Goal: Task Accomplishment & Management: Manage account settings

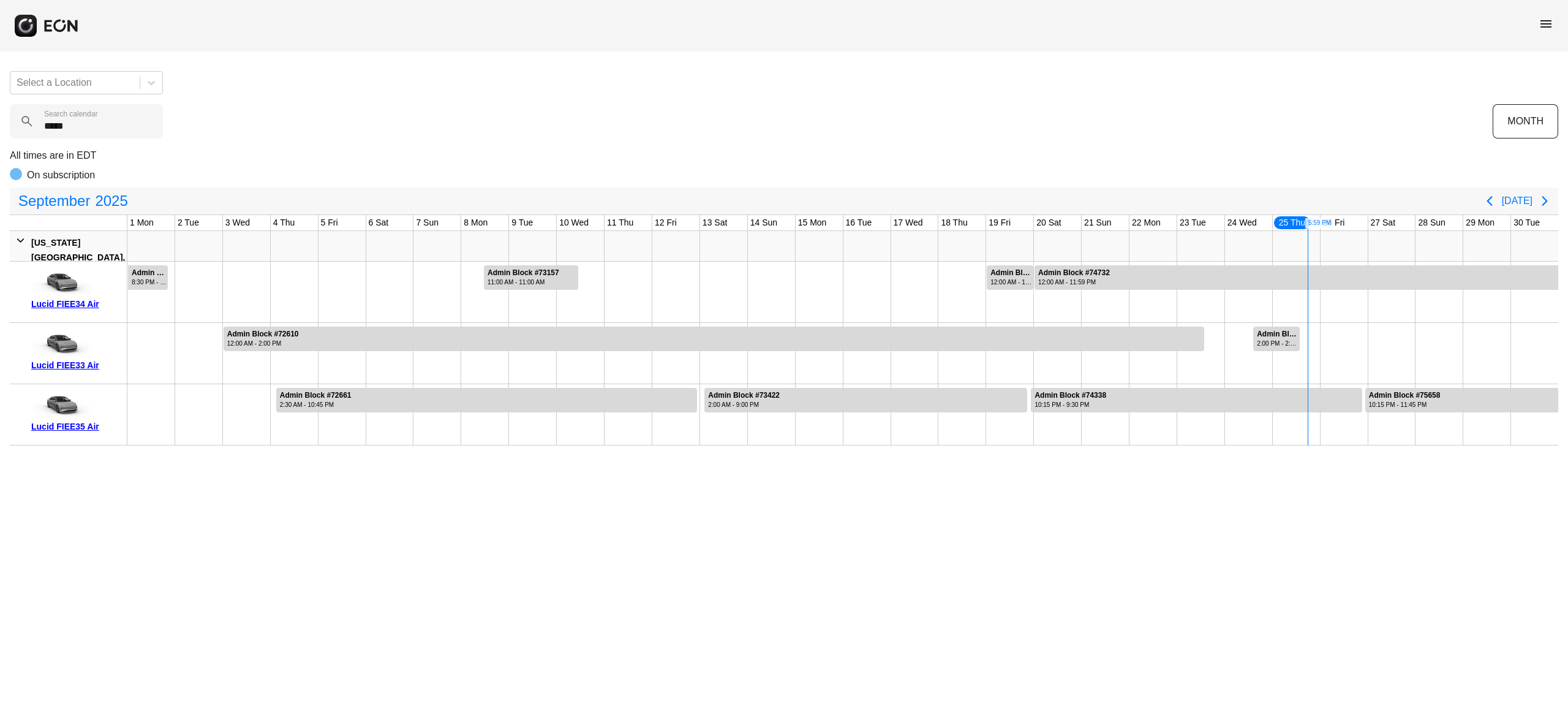
type calendar "******"
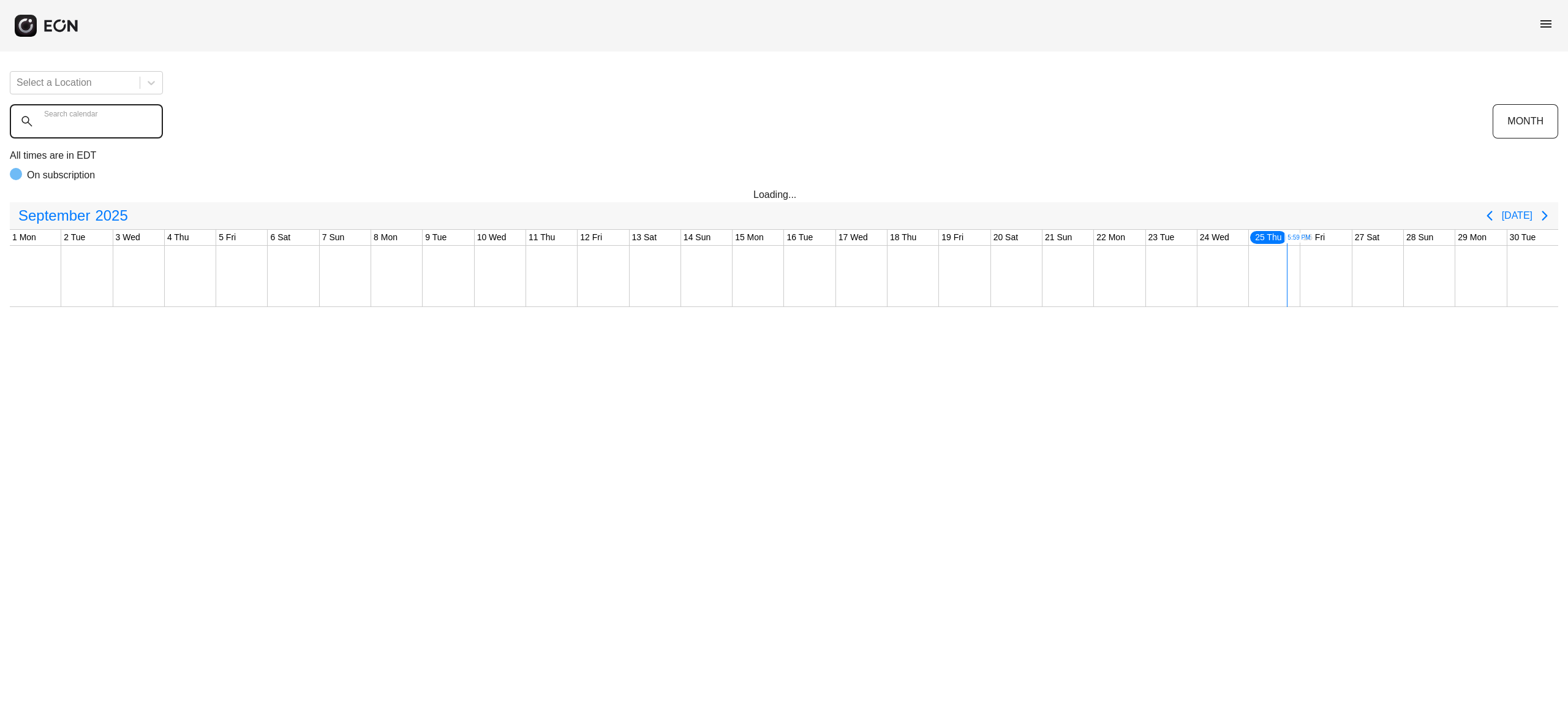
click at [127, 122] on calendar "Search calendar" at bounding box center [86, 122] width 154 height 34
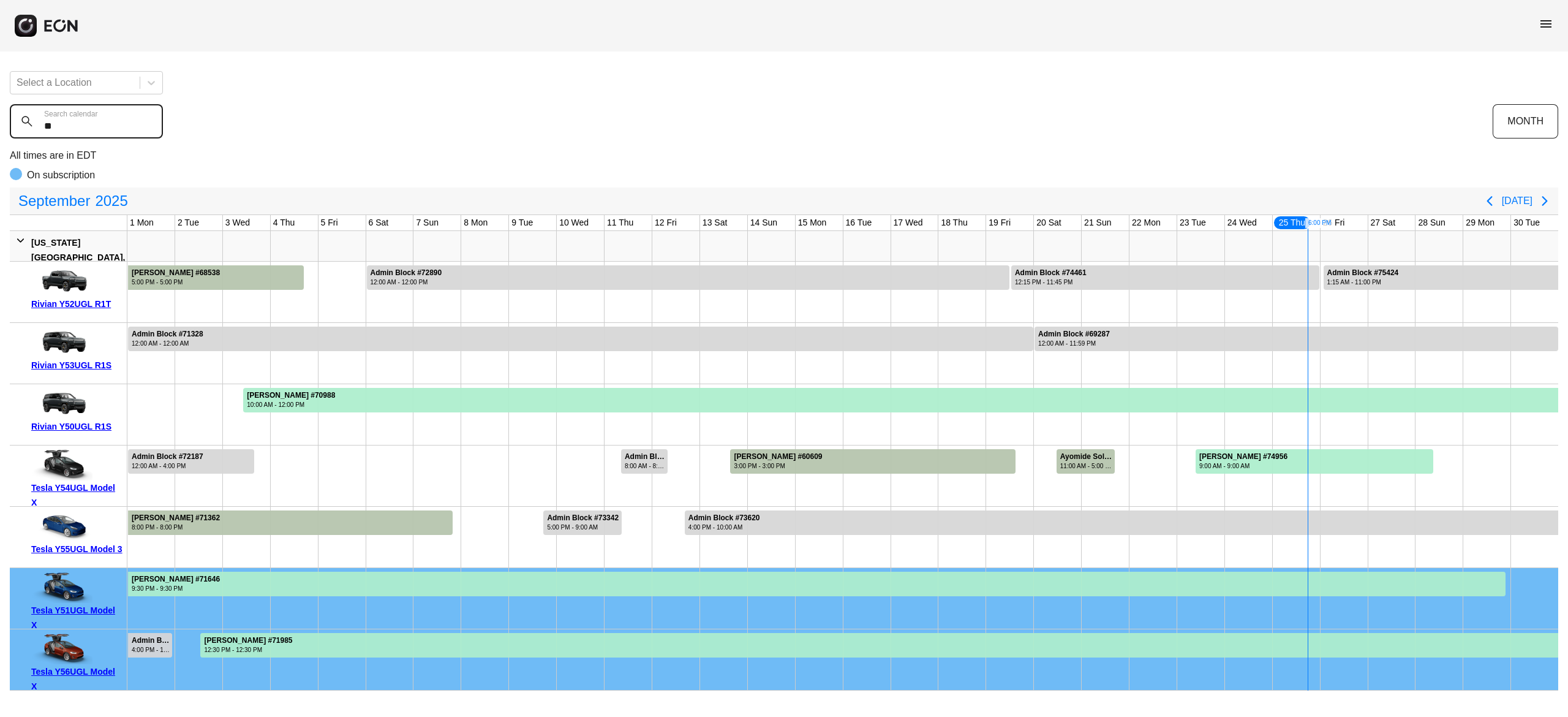
type calendar "*"
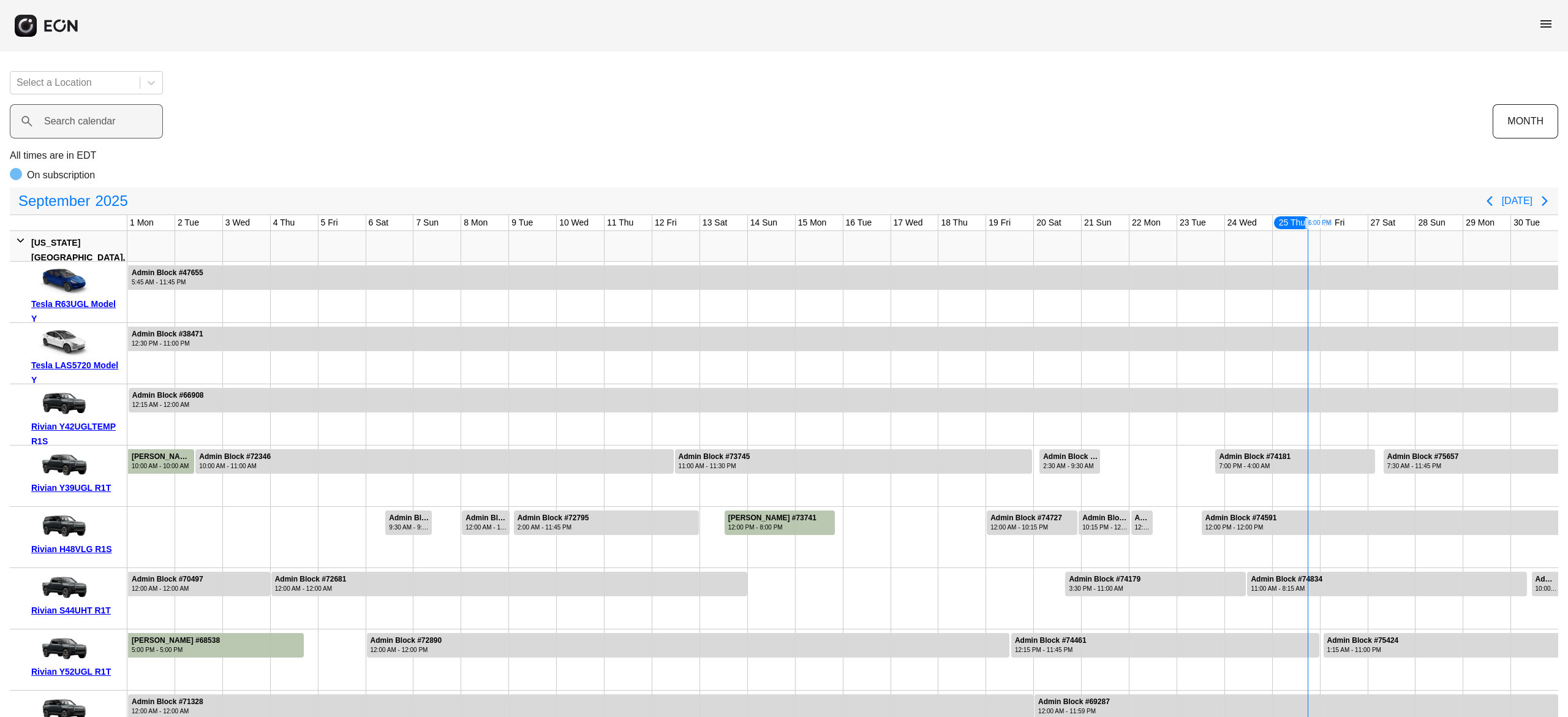
click at [674, 135] on div "Search calendar" at bounding box center [751, 122] width 1483 height 34
click at [108, 122] on label "Search calendar" at bounding box center [80, 122] width 71 height 15
click at [108, 122] on calendar "Search calendar" at bounding box center [86, 122] width 154 height 34
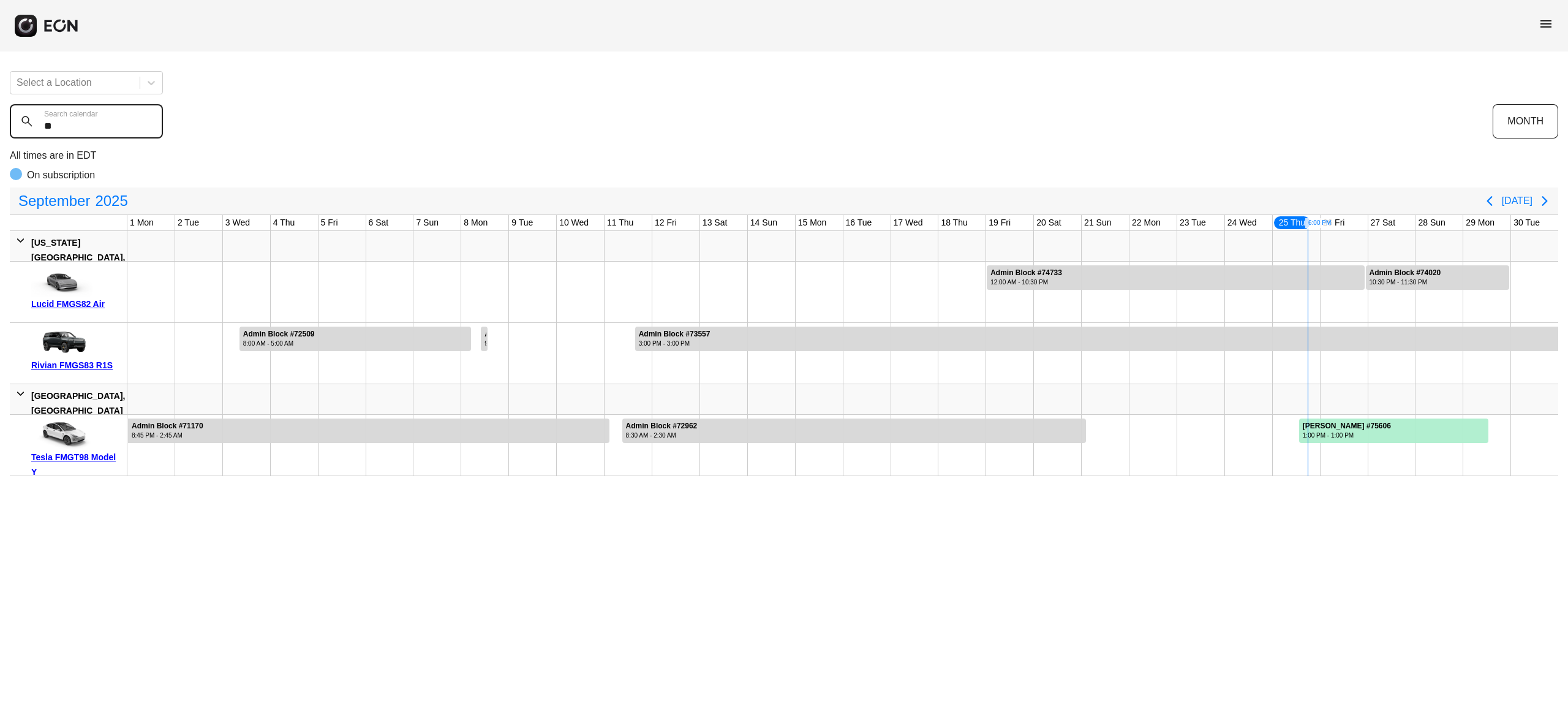
type calendar "*"
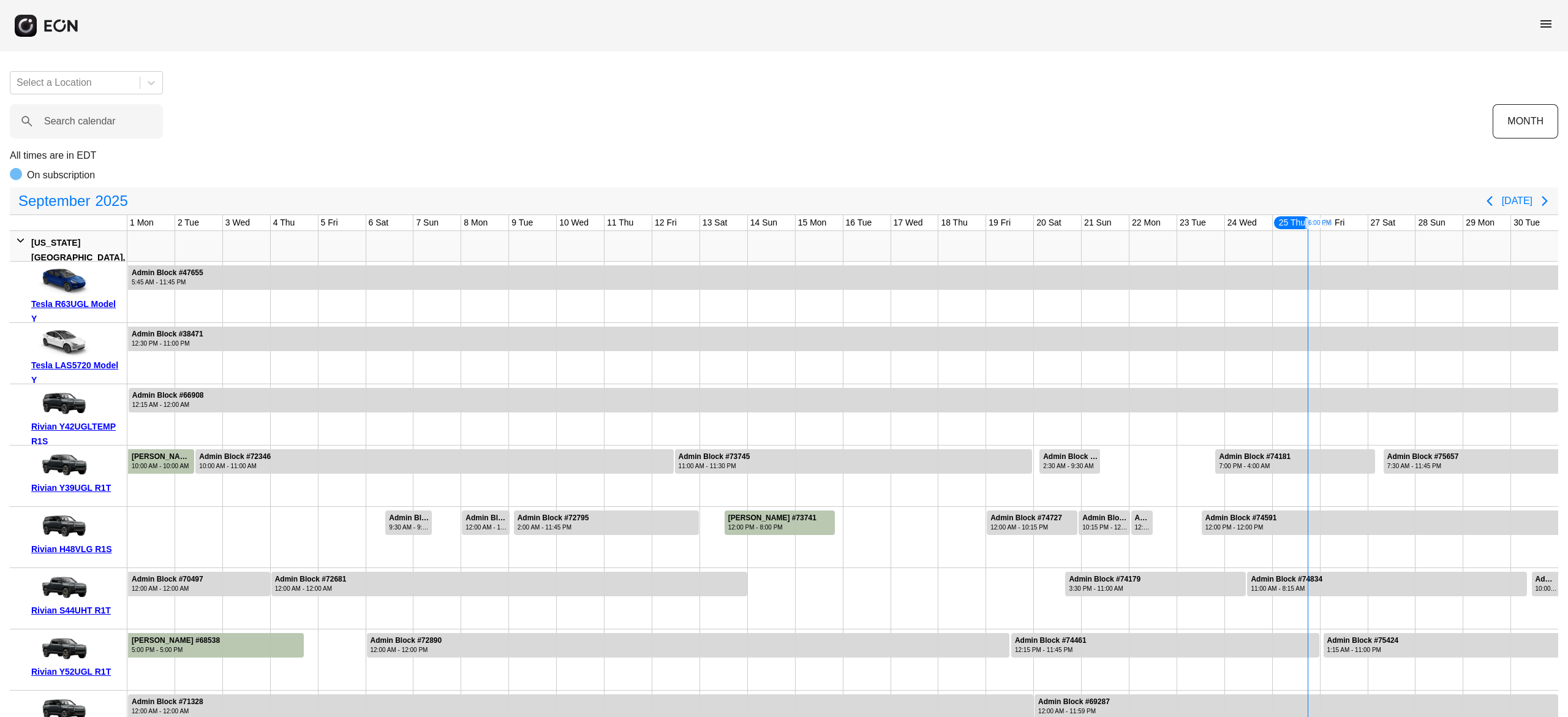
click at [365, 154] on p "All times are in EDT" at bounding box center [784, 156] width 1548 height 15
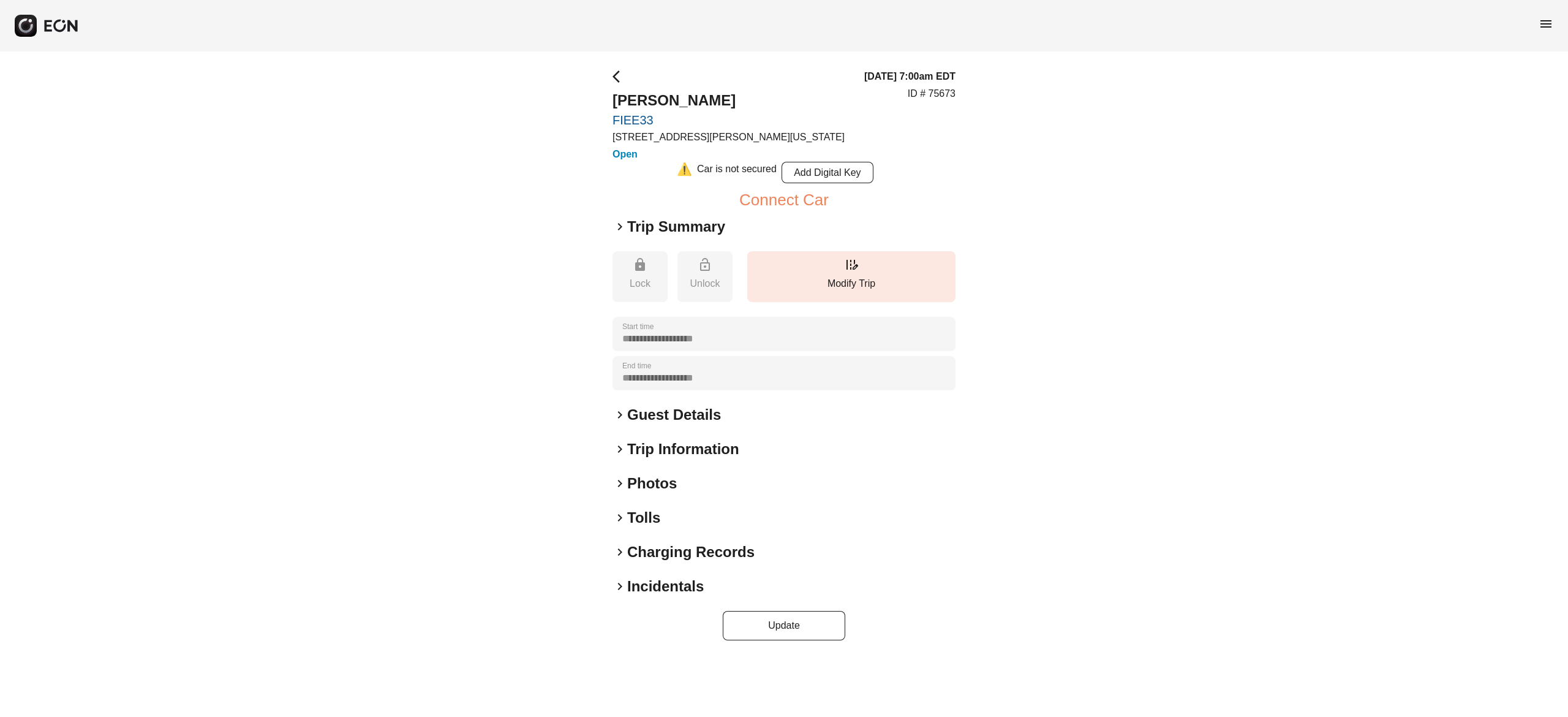
click at [1106, 144] on div "**********" at bounding box center [784, 355] width 1568 height 607
click at [748, 103] on h2 "Abhimanyu Cherukupalli" at bounding box center [728, 100] width 232 height 20
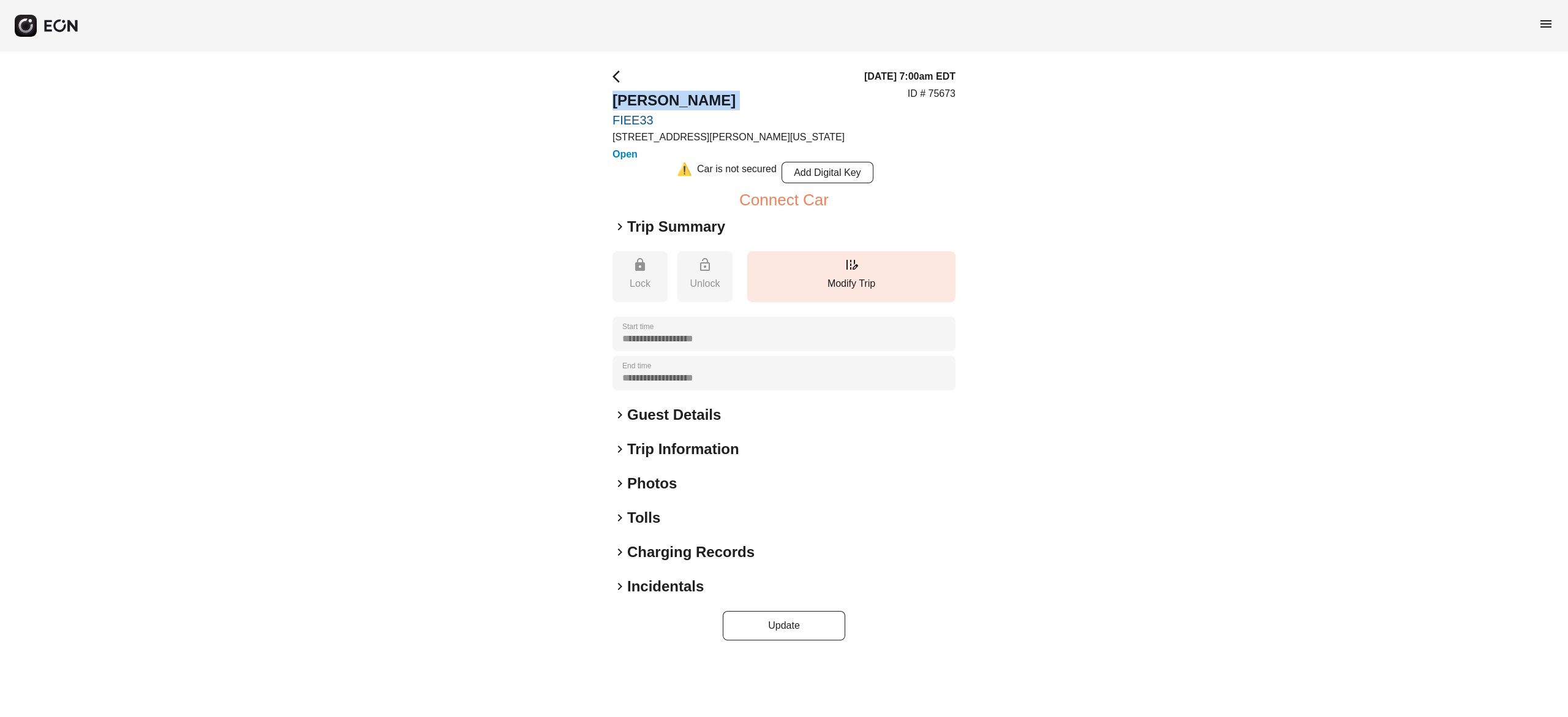
copy h2 "Abhimanyu Cherukupalli"
click at [643, 409] on h2 "Guest Details" at bounding box center [674, 415] width 94 height 20
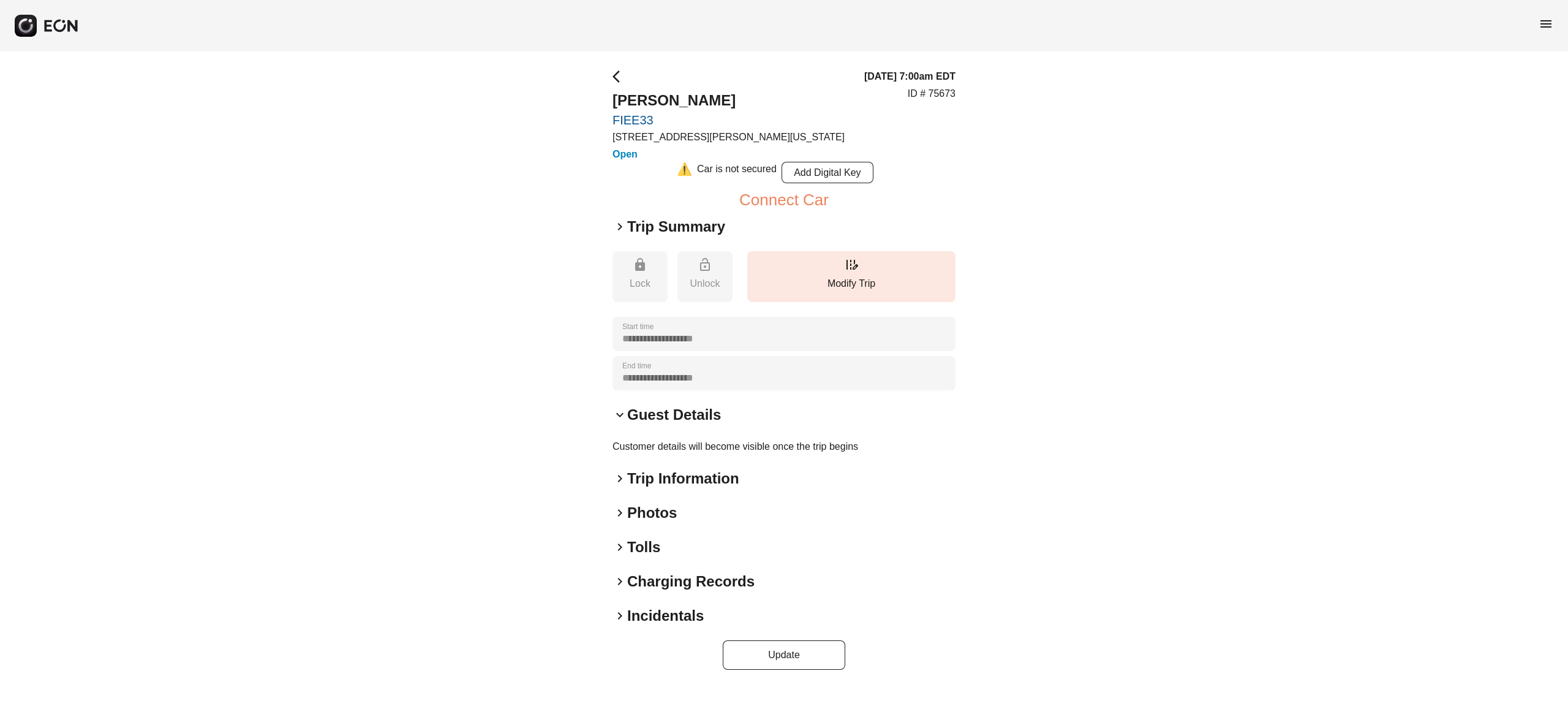
click at [946, 95] on p "ID # 75673" at bounding box center [932, 94] width 48 height 15
copy p "75673"
